Goal: Find specific page/section: Find specific page/section

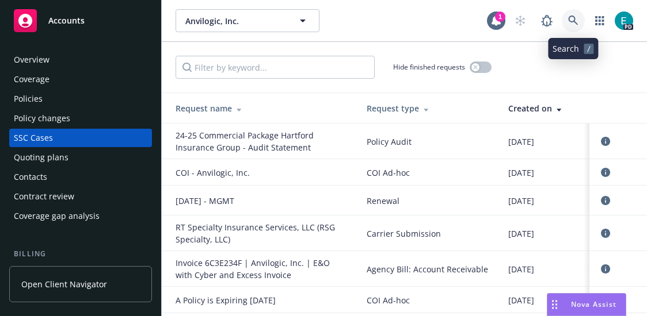
click at [570, 19] on icon at bounding box center [573, 21] width 10 height 10
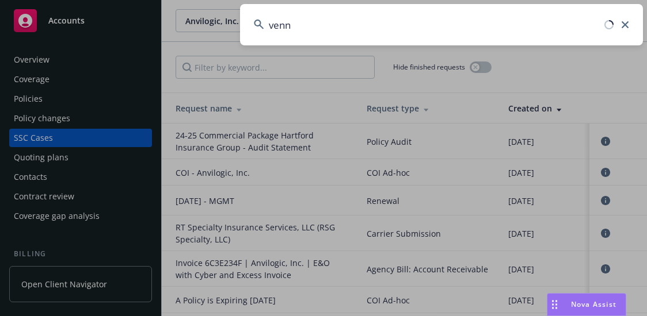
type input "venn"
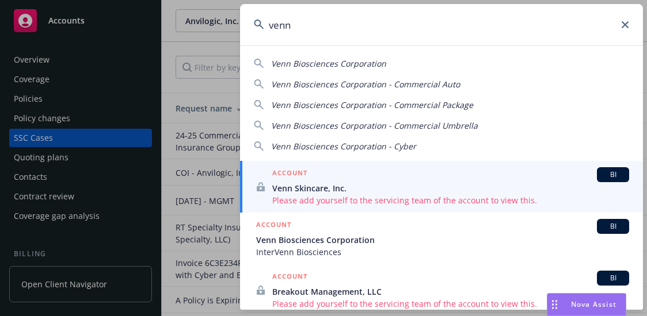
click at [407, 70] on div "Venn Biosciences Corporation Venn Biosciences Corporation - Commercial Auto Ven…" at bounding box center [441, 103] width 403 height 100
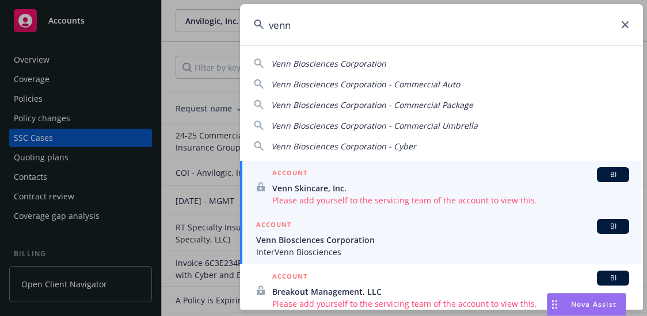
click at [380, 240] on span "Venn Biosciences Corporation" at bounding box center [442, 240] width 373 height 12
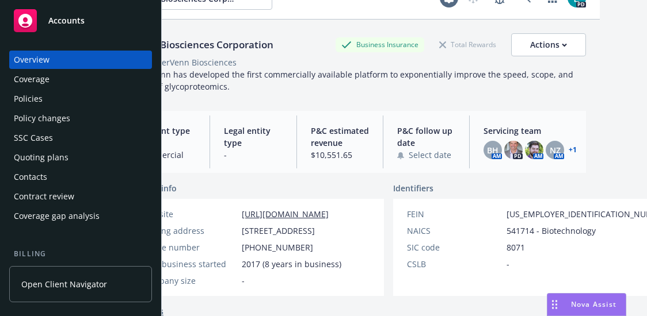
scroll to position [22, 114]
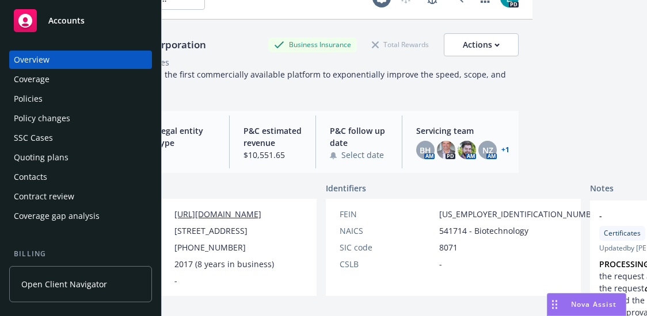
click at [42, 102] on div "Policies" at bounding box center [80, 99] width 133 height 18
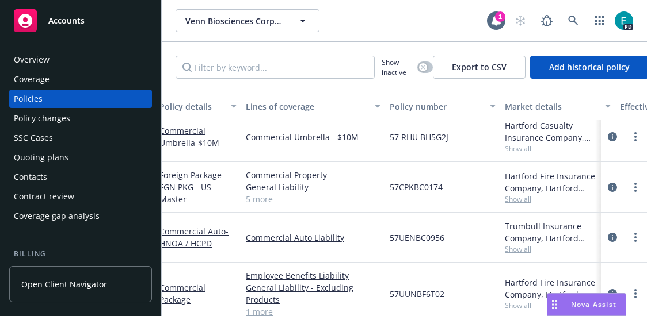
scroll to position [8, 0]
